Goal: Navigation & Orientation: Go to known website

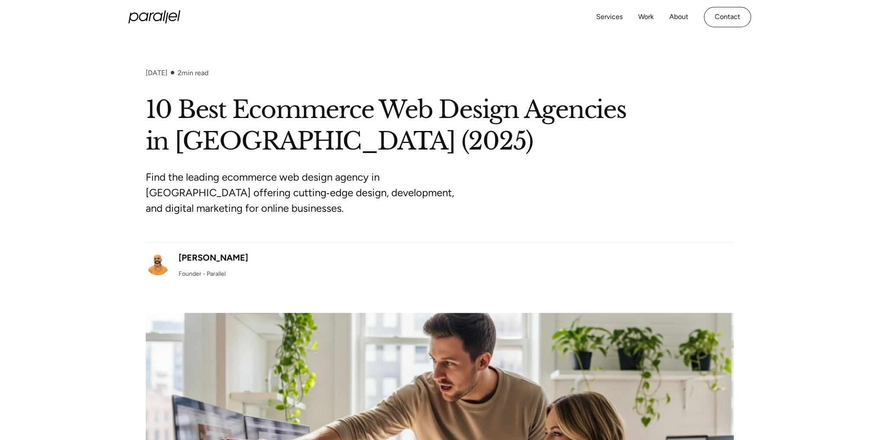
click at [142, 18] on icon at bounding box center [154, 16] width 52 height 13
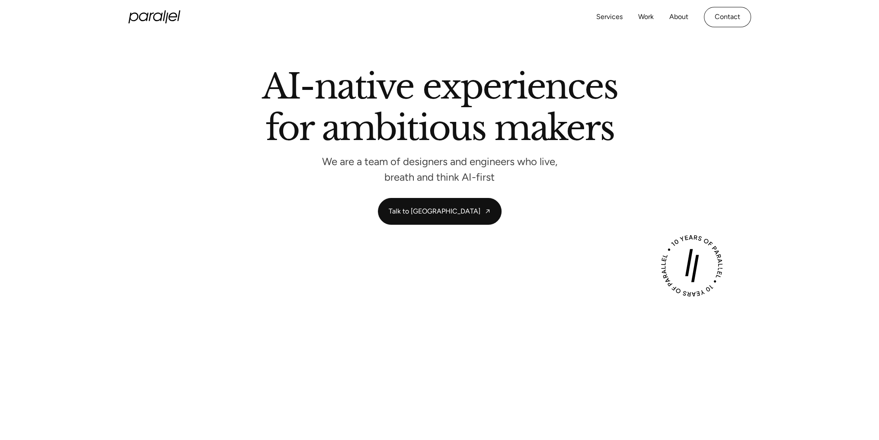
scroll to position [51, 0]
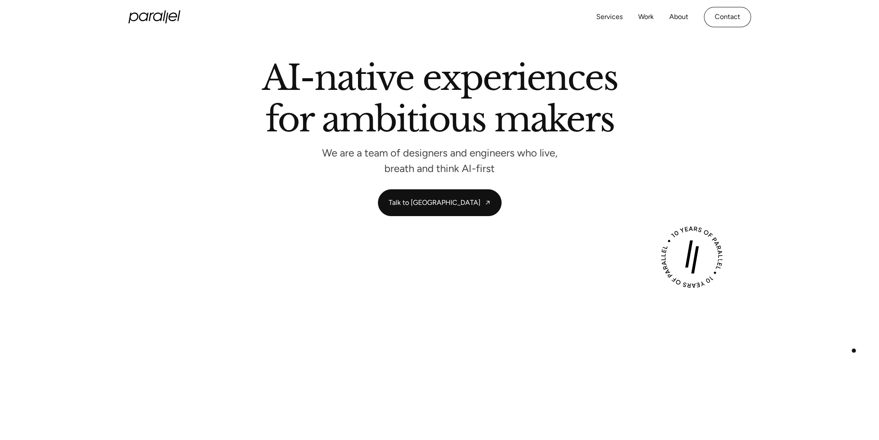
click at [853, 350] on div "Play with Sound" at bounding box center [439, 434] width 879 height 350
click at [861, 336] on div "Play with Sound" at bounding box center [439, 434] width 879 height 350
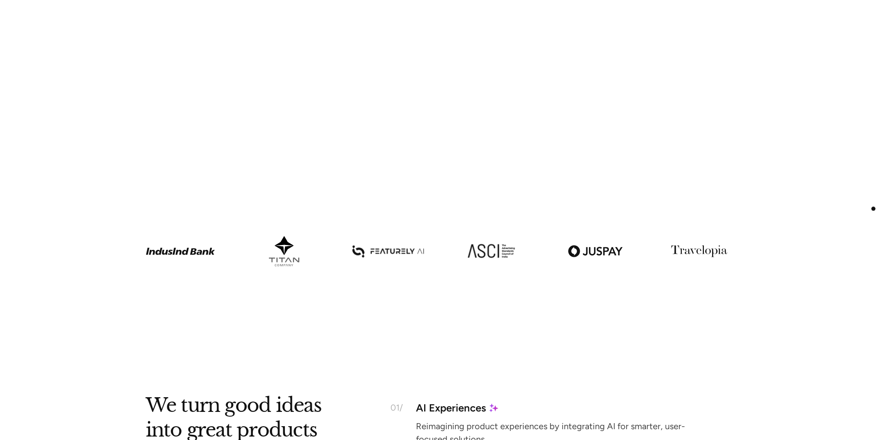
click at [873, 210] on section at bounding box center [439, 204] width 879 height 35
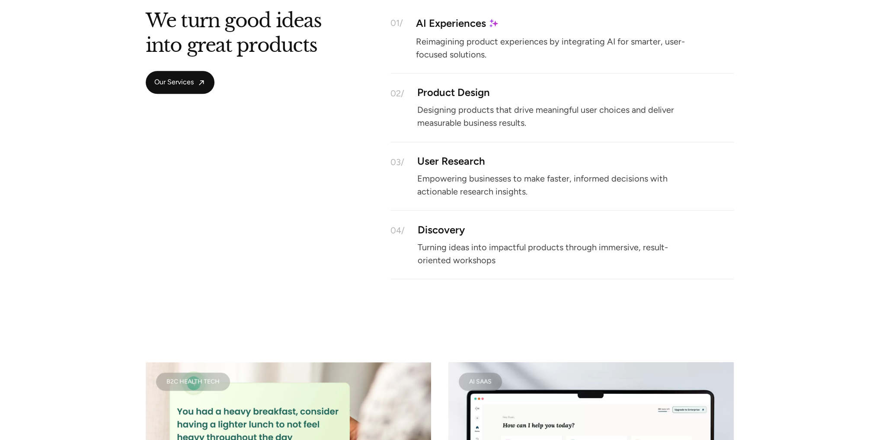
scroll to position [1243, 0]
